Goal: Communication & Community: Answer question/provide support

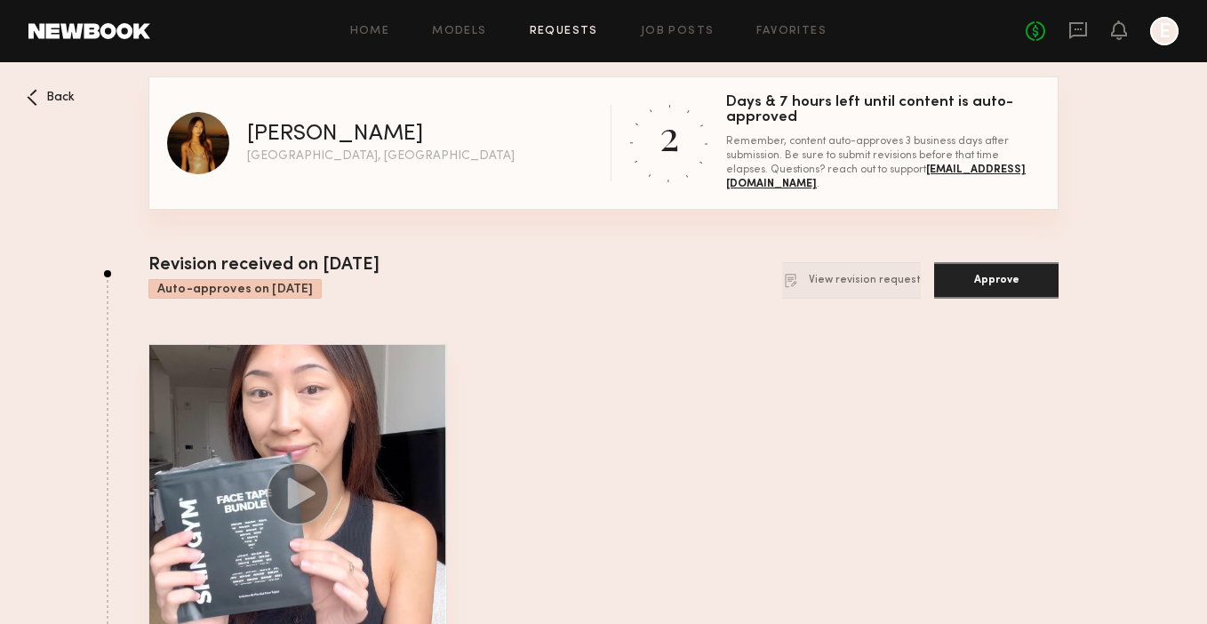
scroll to position [210, 0]
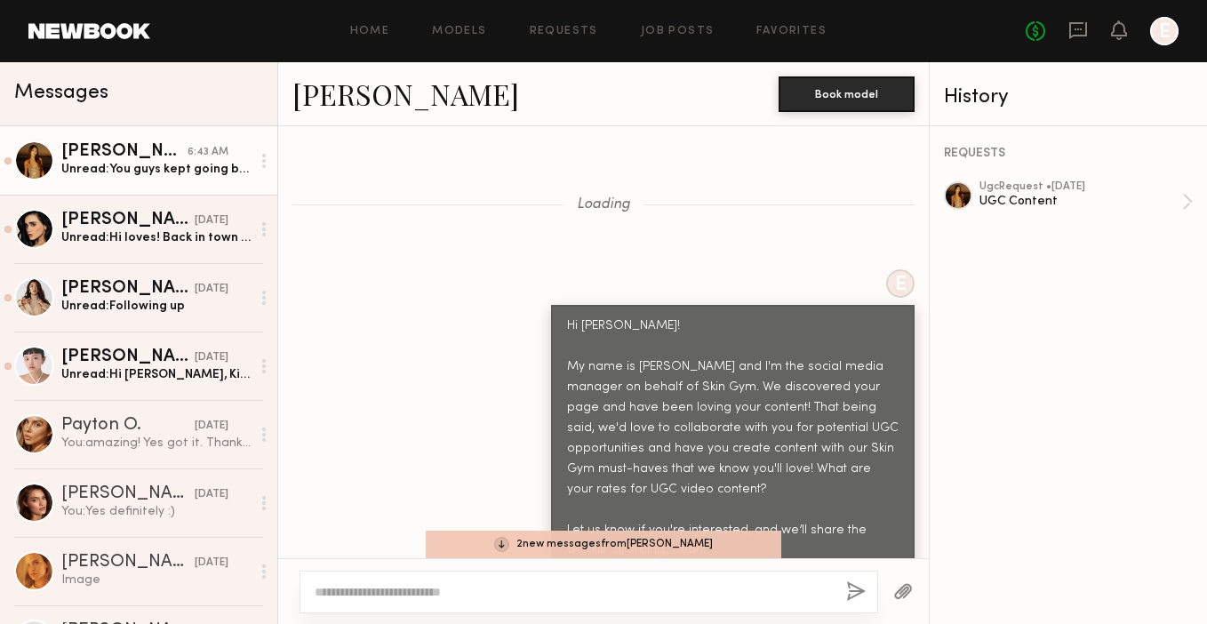
scroll to position [7605, 0]
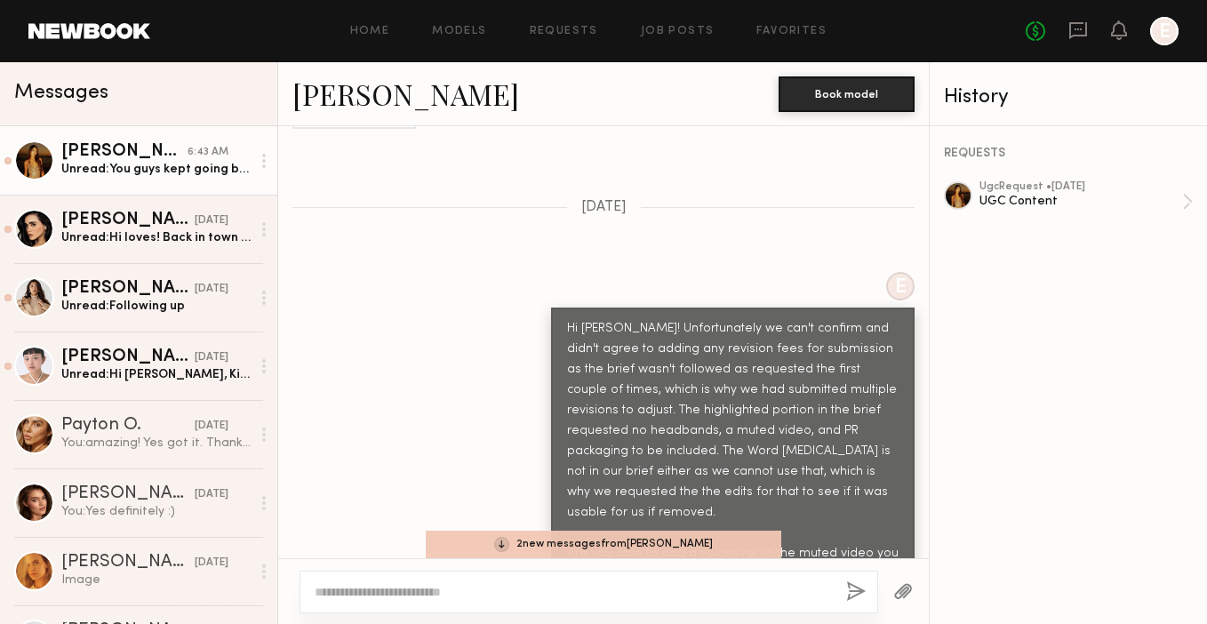
click at [97, 185] on link "[PERSON_NAME] 6:43 AM Unread: You guys kept going back and forth on the no head…" at bounding box center [138, 160] width 277 height 68
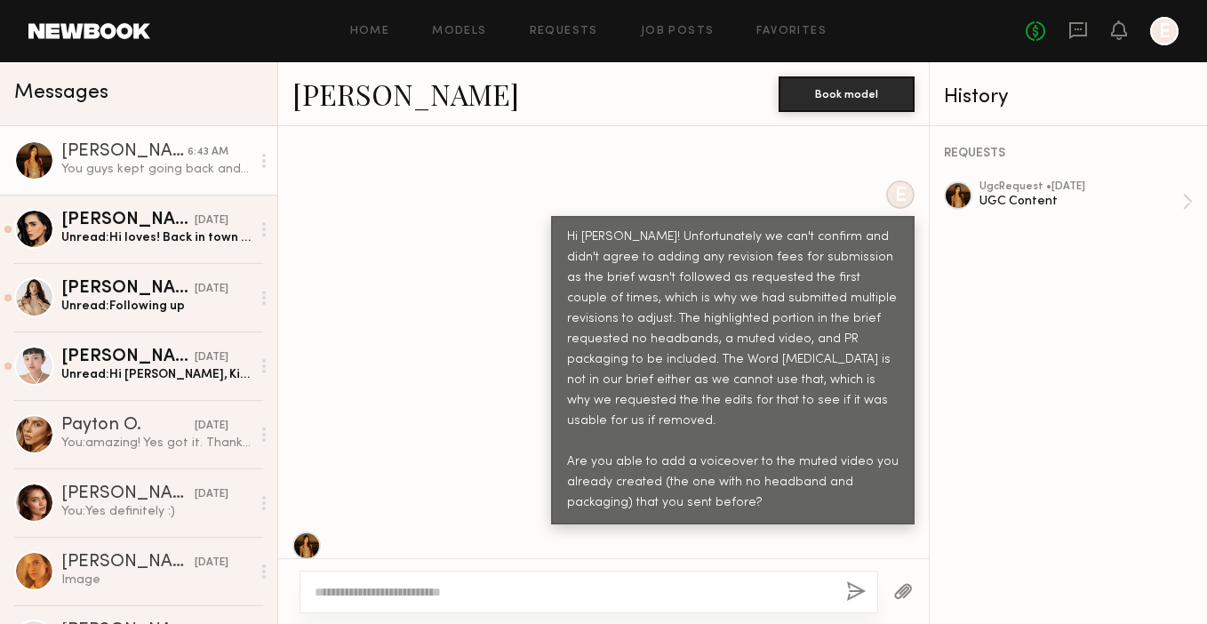
scroll to position [8013, 0]
